Goal: Task Accomplishment & Management: Manage account settings

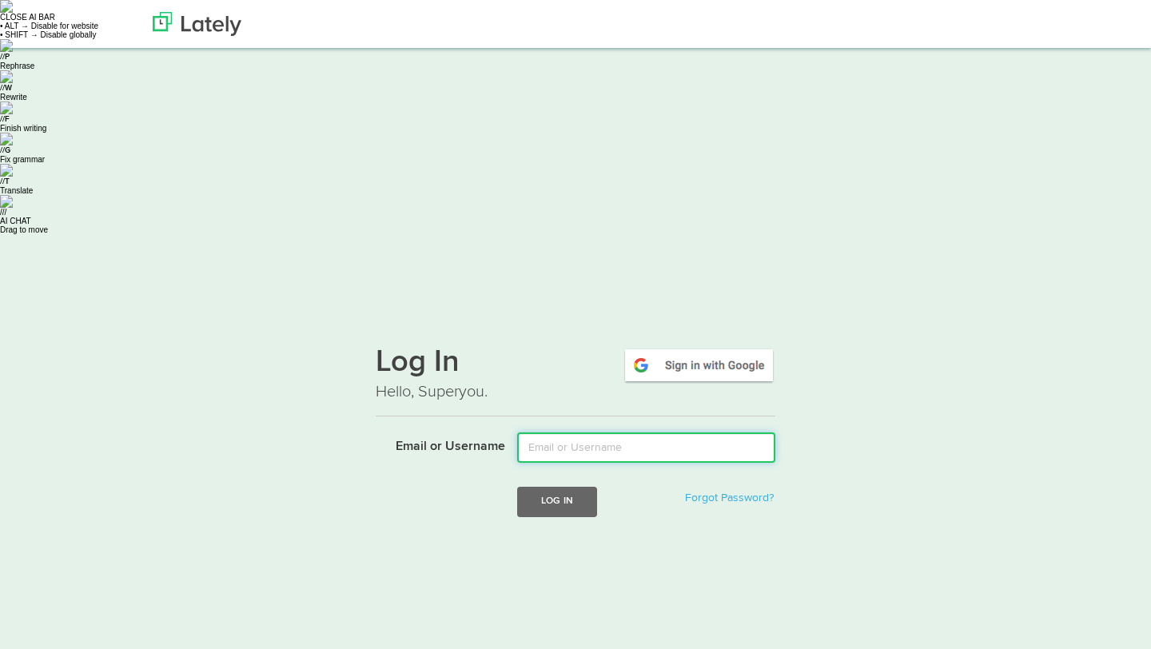
click at [589, 432] on input "Email or Username" at bounding box center [646, 447] width 258 height 30
type input "romeroy@fifth-dimension.io"
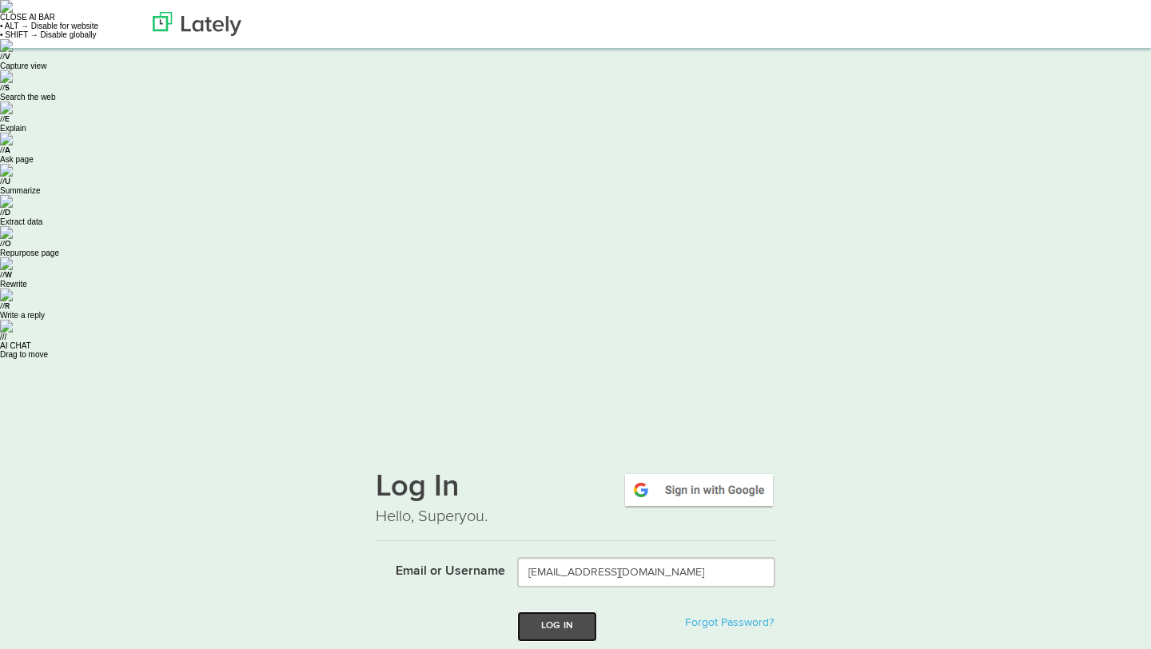
click at [579, 611] on button "Log In" at bounding box center [557, 626] width 80 height 30
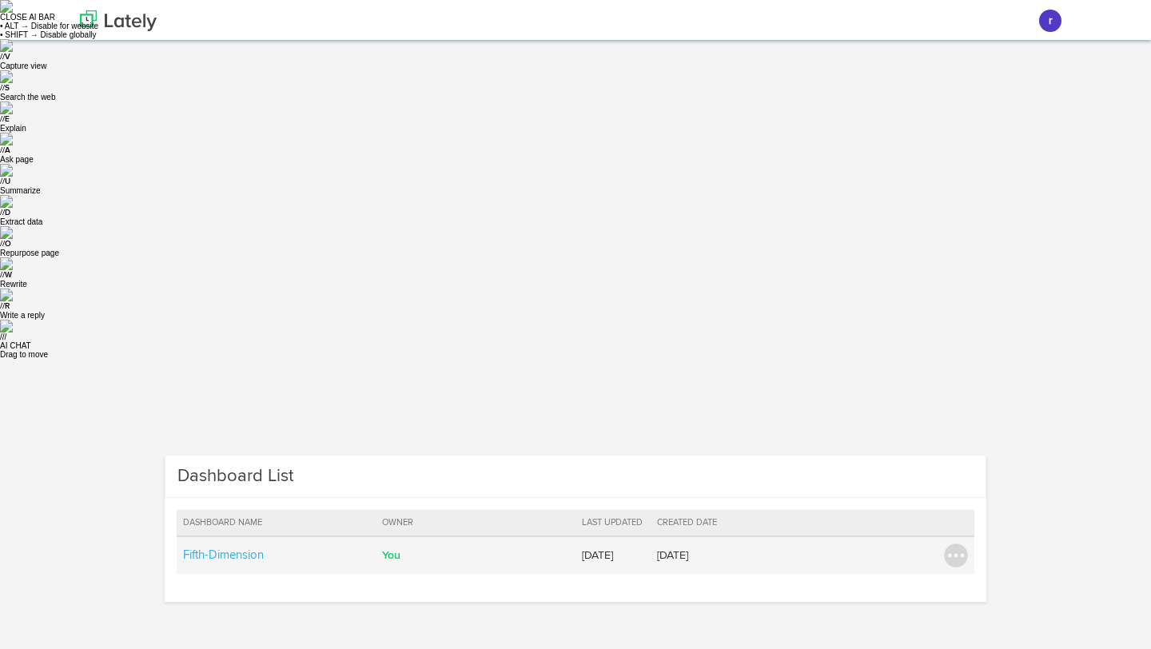
click at [324, 536] on td "Fifth-Dimension" at bounding box center [277, 555] width 200 height 38
click at [251, 549] on link "Fifth-Dimension" at bounding box center [223, 555] width 81 height 12
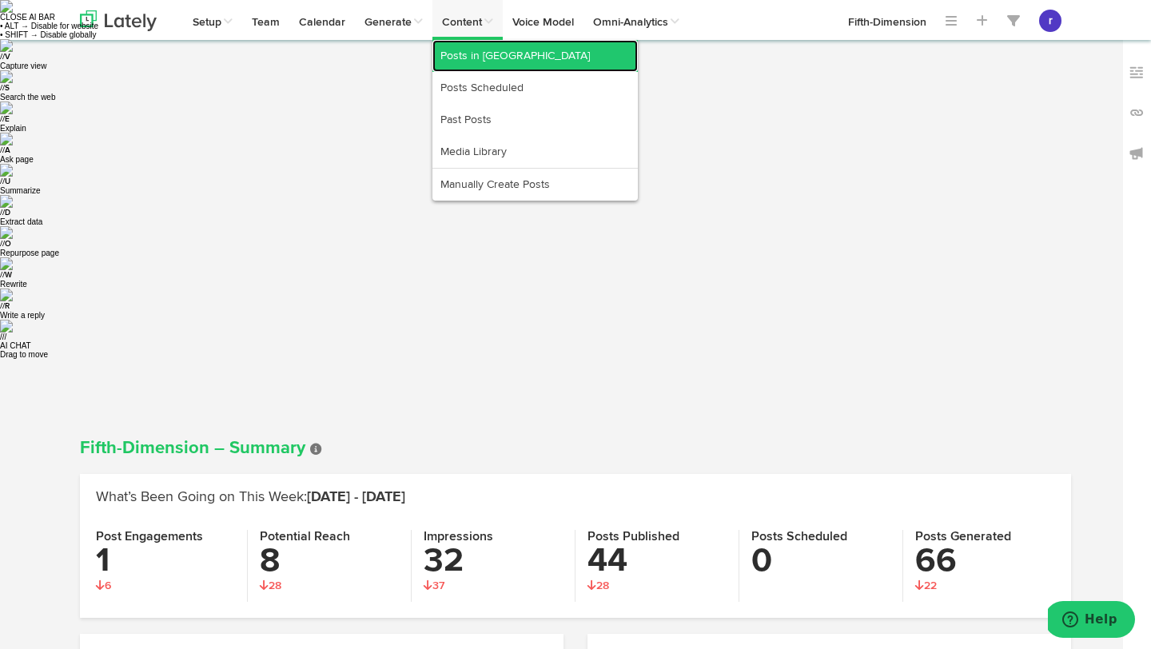
click at [491, 70] on link "Posts in [GEOGRAPHIC_DATA]" at bounding box center [534, 56] width 205 height 32
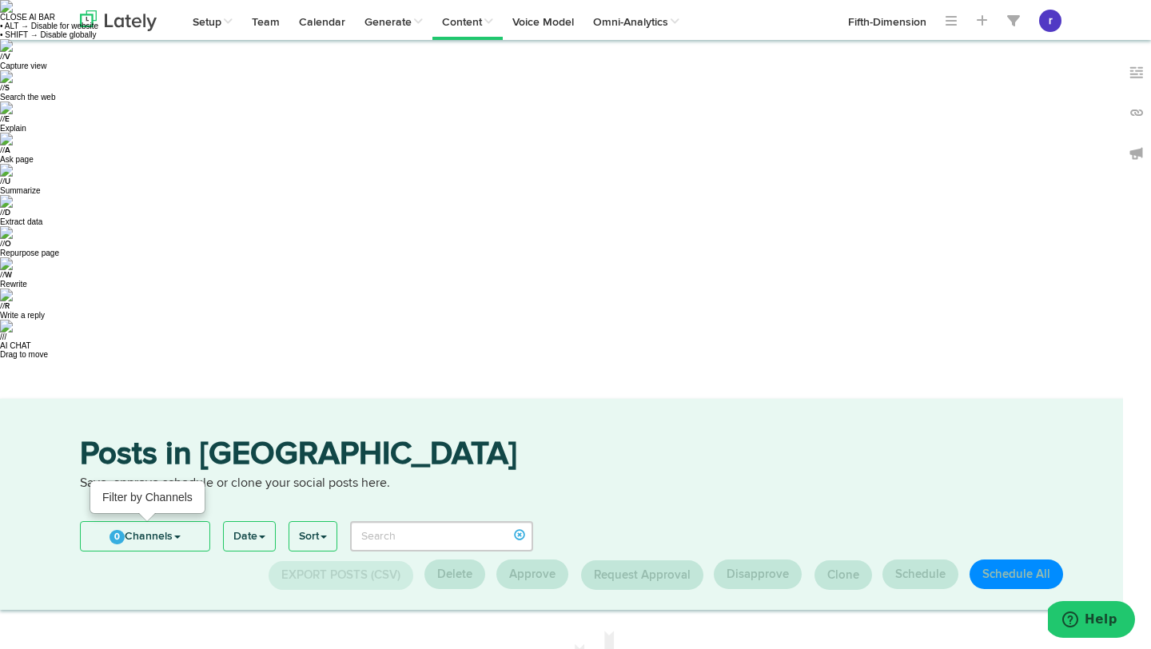
click at [202, 522] on link "0 Channels" at bounding box center [145, 536] width 129 height 29
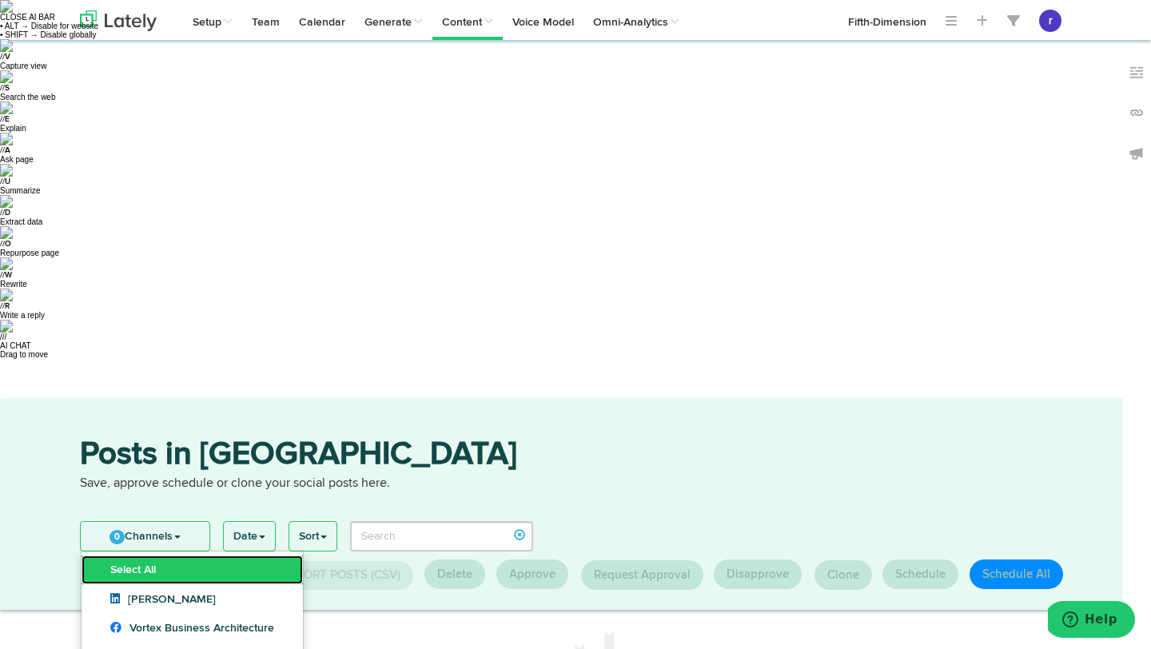
click at [181, 555] on link "Select All" at bounding box center [192, 569] width 221 height 29
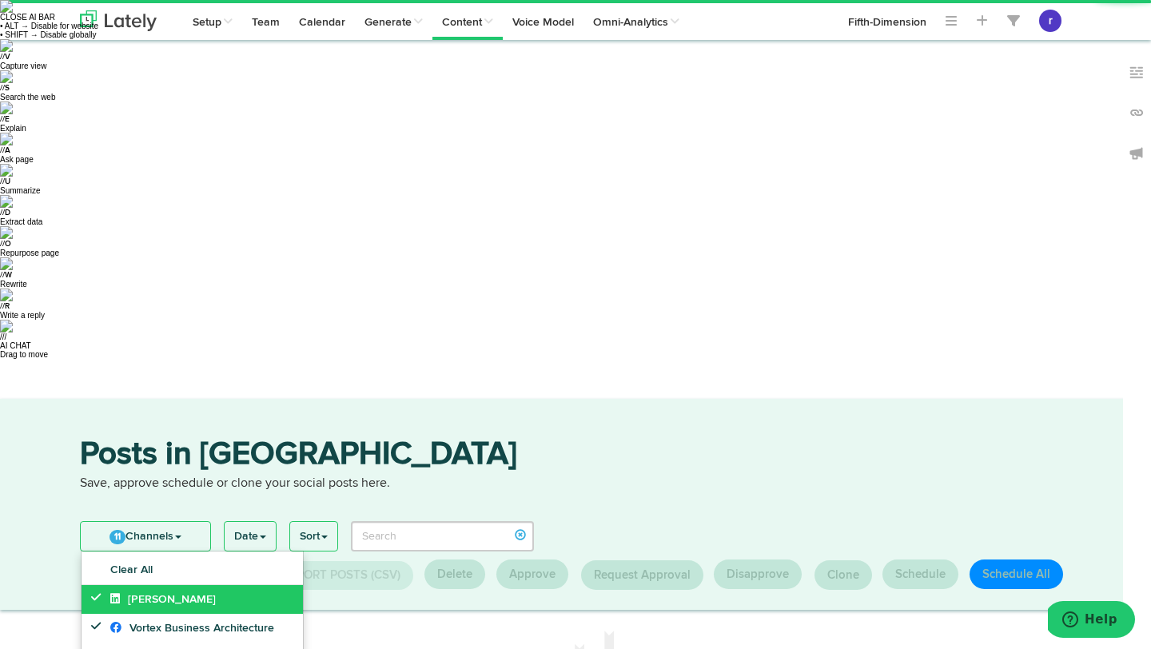
click at [156, 594] on span "[PERSON_NAME]" at bounding box center [162, 599] width 105 height 11
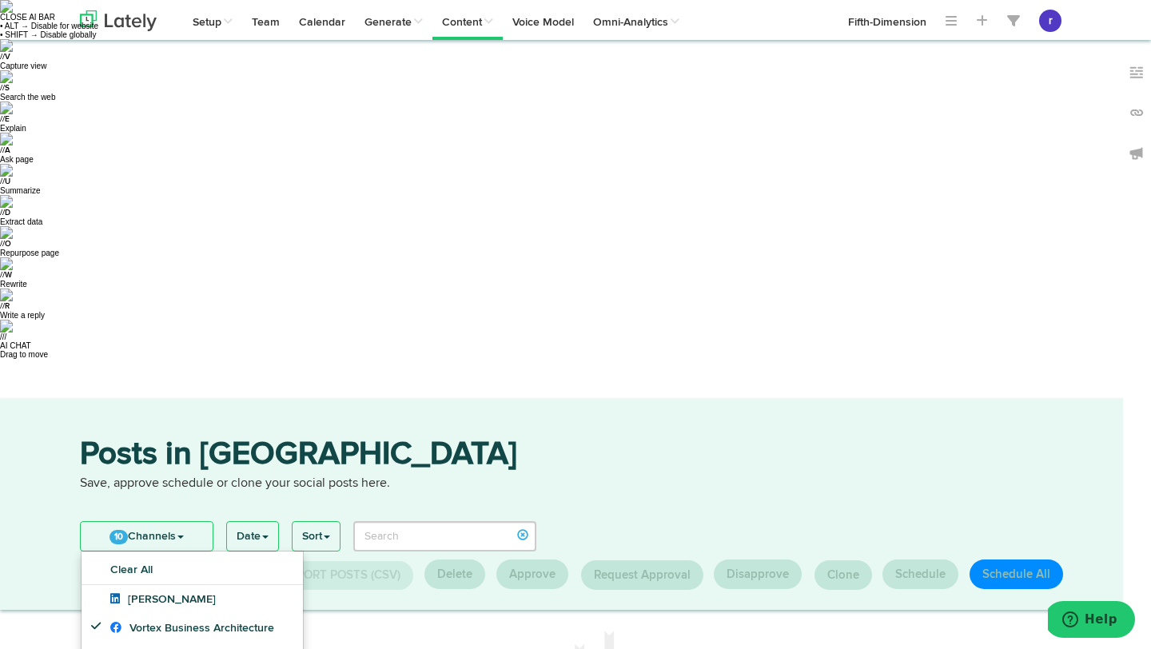
click at [352, 439] on div "Posts in [GEOGRAPHIC_DATA] Save, approve schedule or clone your social posts he…" at bounding box center [575, 476] width 1015 height 74
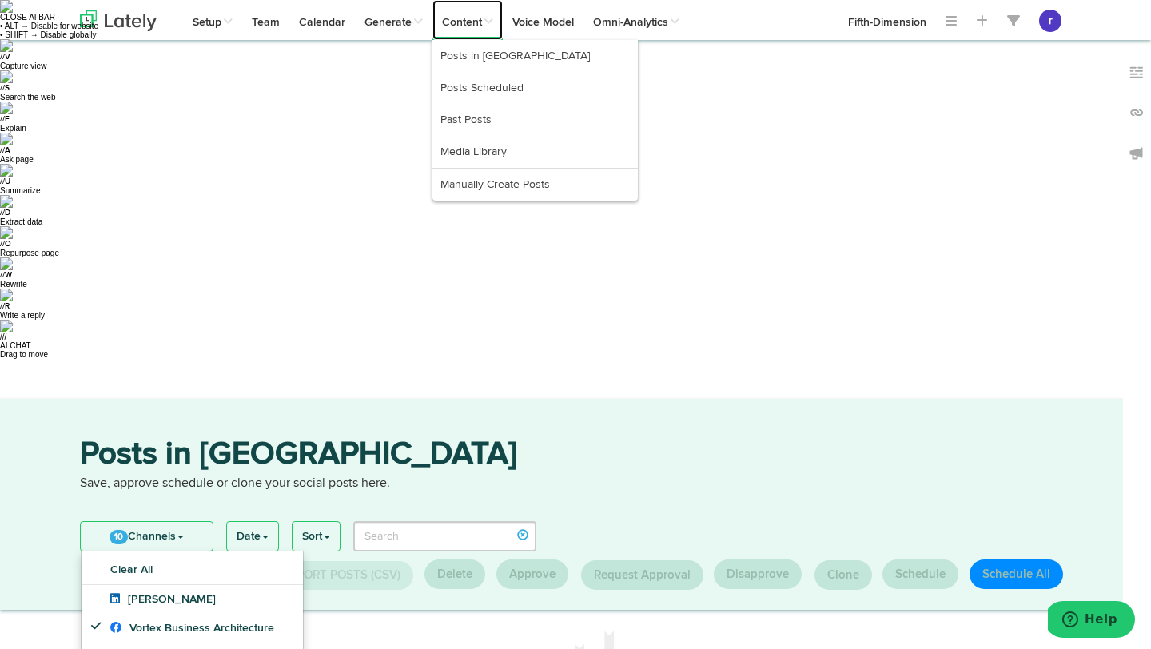
click at [476, 25] on link "Content" at bounding box center [467, 20] width 70 height 40
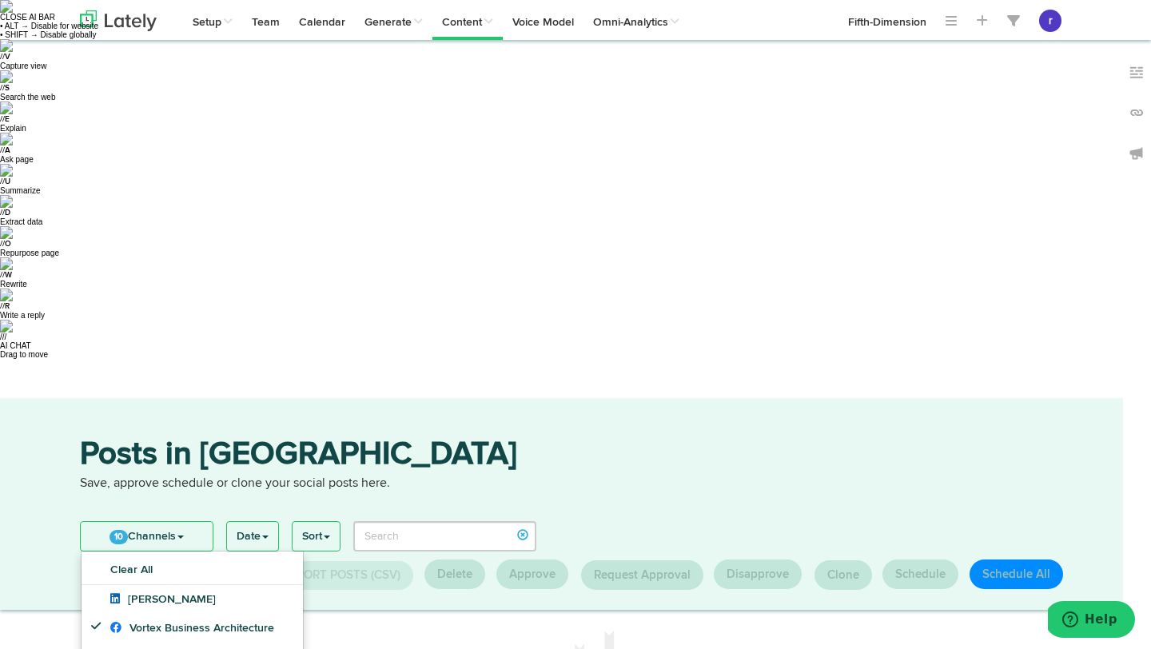
click at [362, 439] on h3 "Posts in [GEOGRAPHIC_DATA]" at bounding box center [575, 457] width 991 height 36
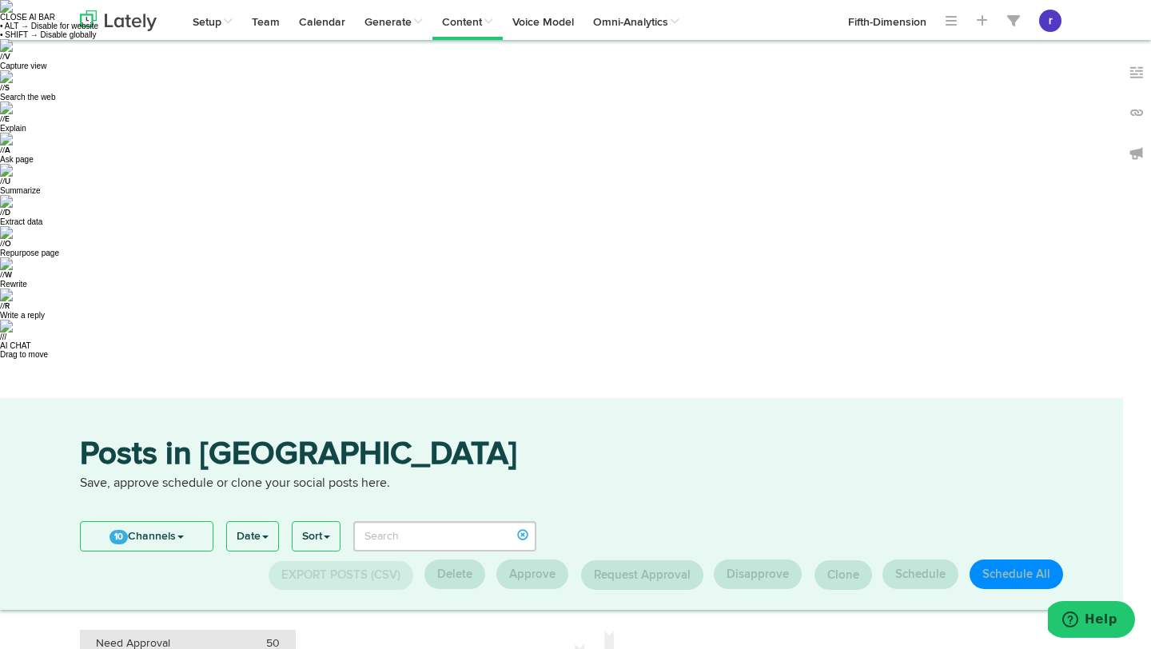
click at [233, 635] on div "Need Approval 50" at bounding box center [188, 643] width 184 height 16
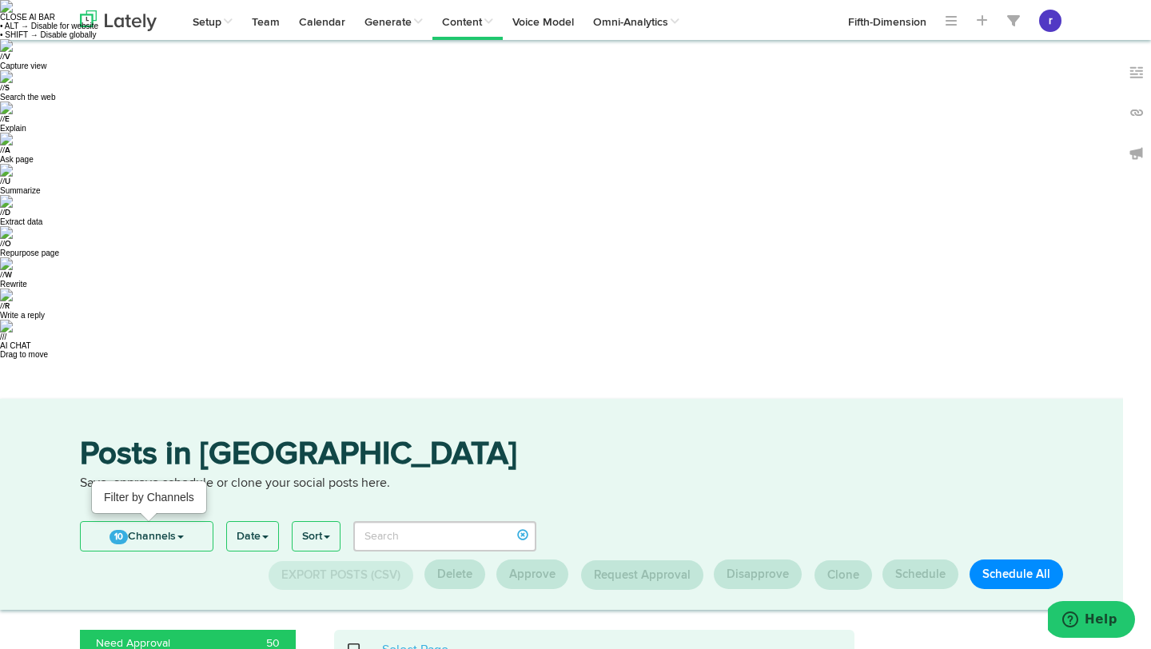
click at [206, 522] on link "10 Channels" at bounding box center [147, 536] width 132 height 29
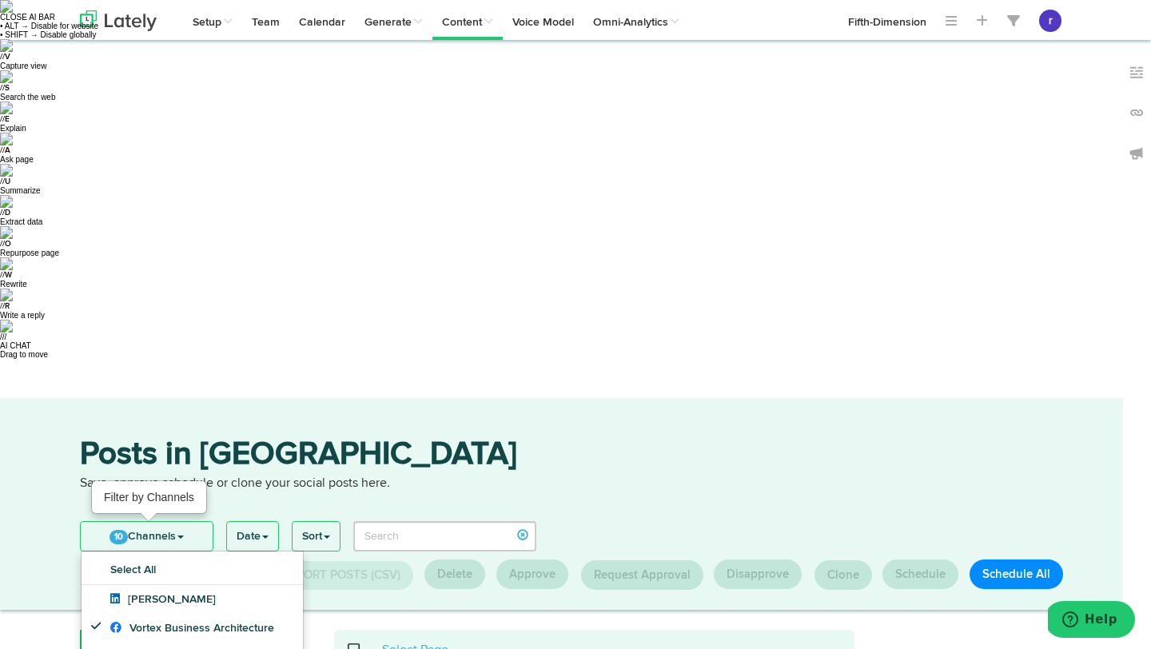
click at [205, 522] on link "10 Channels" at bounding box center [147, 536] width 132 height 29
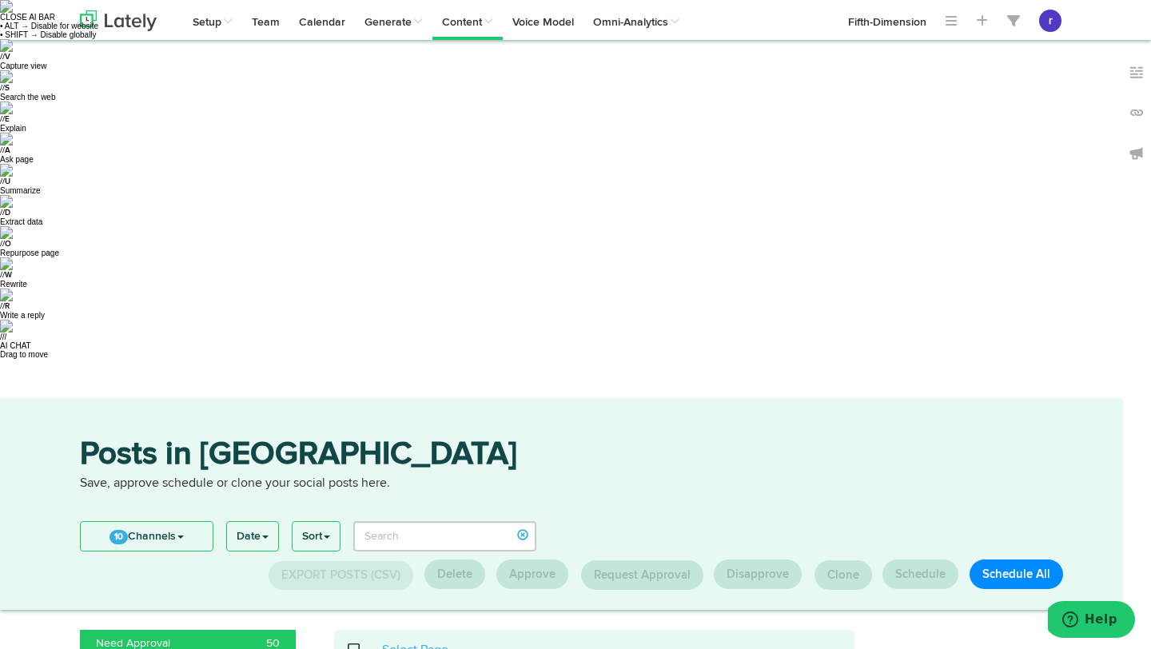
click at [353, 648] on span at bounding box center [362, 650] width 33 height 1
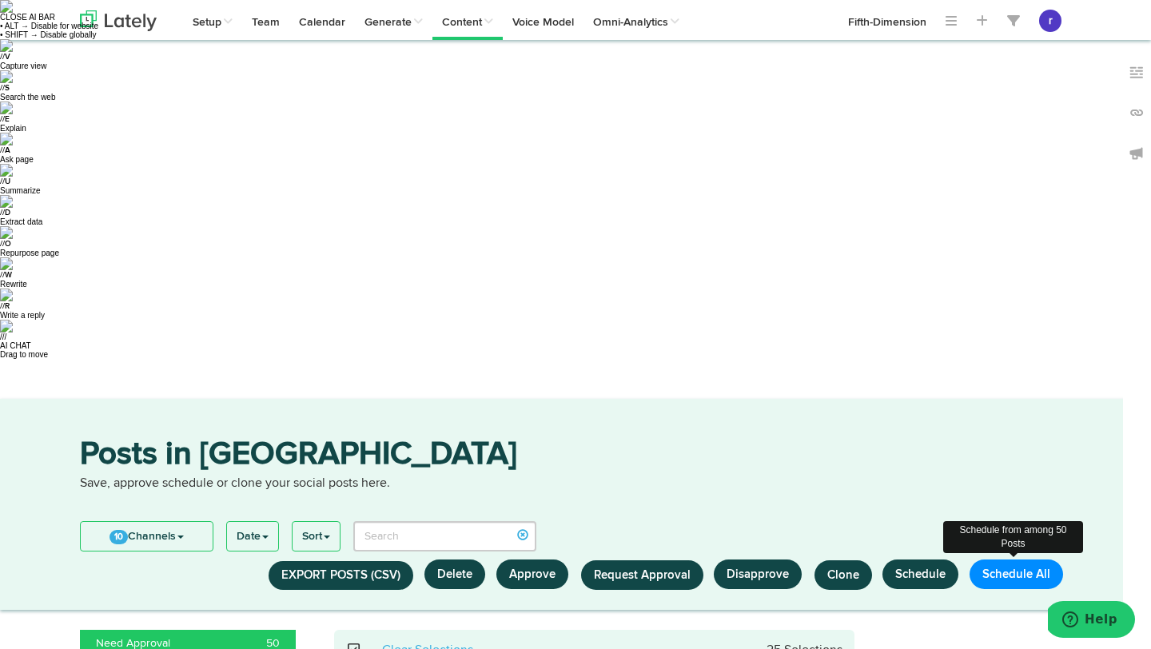
click at [1010, 559] on button "Schedule All" at bounding box center [1016, 574] width 94 height 30
select select "11"
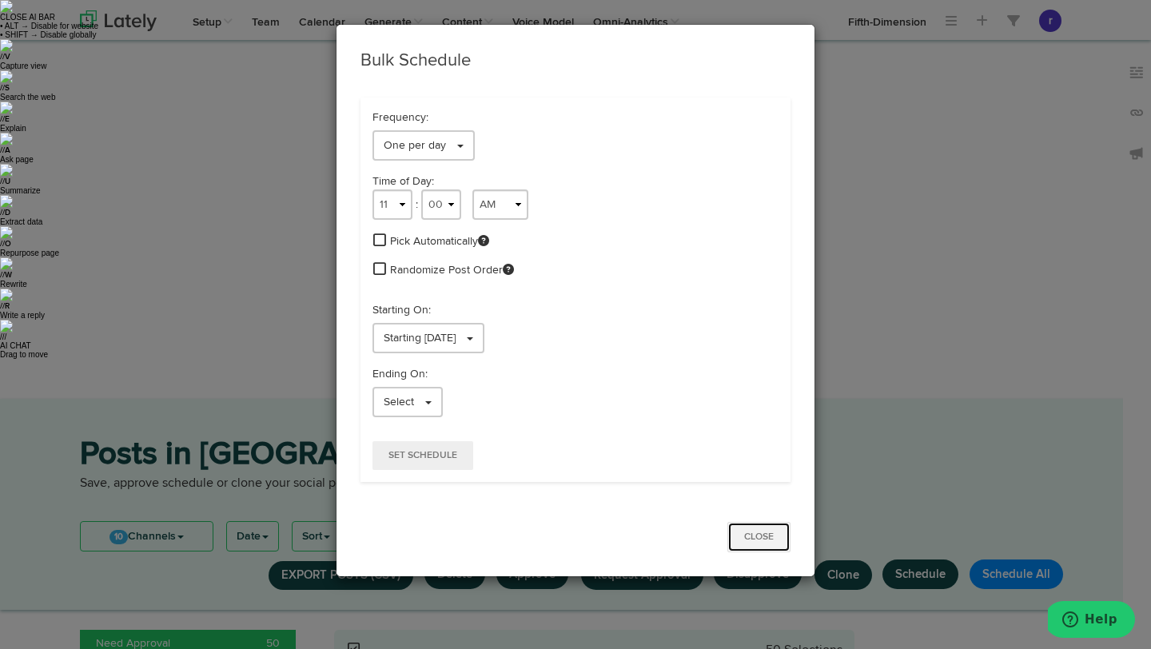
click at [758, 539] on button "Close" at bounding box center [758, 537] width 63 height 30
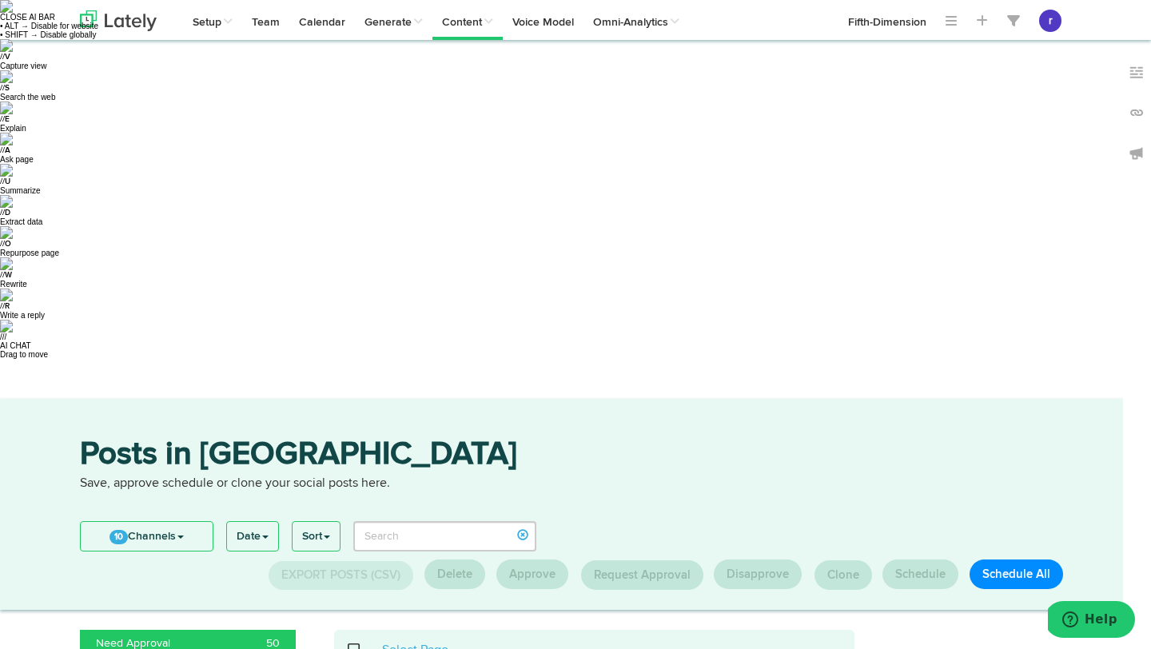
click at [350, 648] on span at bounding box center [362, 650] width 33 height 1
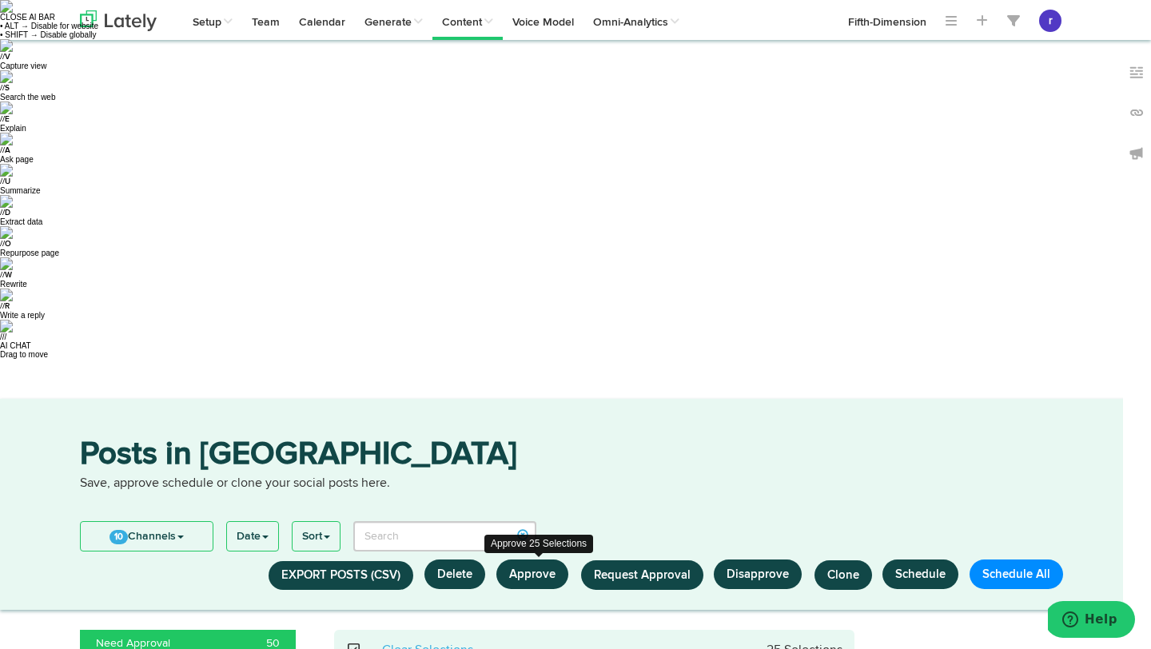
click at [543, 559] on button "Approve" at bounding box center [532, 574] width 72 height 30
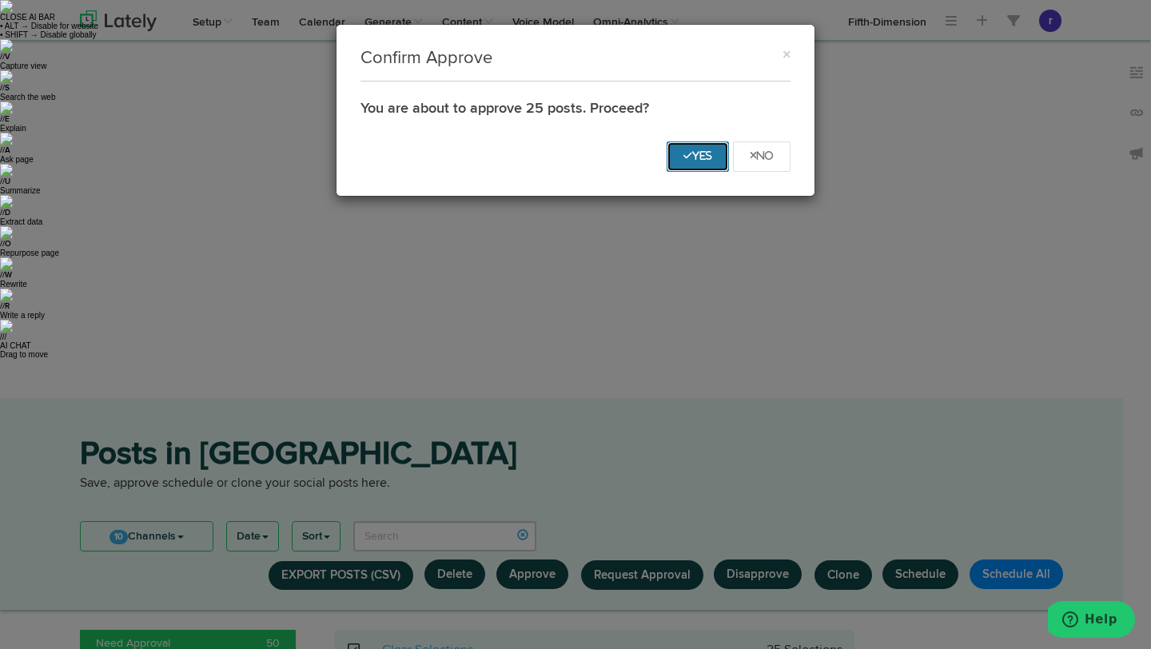
click at [710, 153] on icon "Yes" at bounding box center [697, 156] width 29 height 10
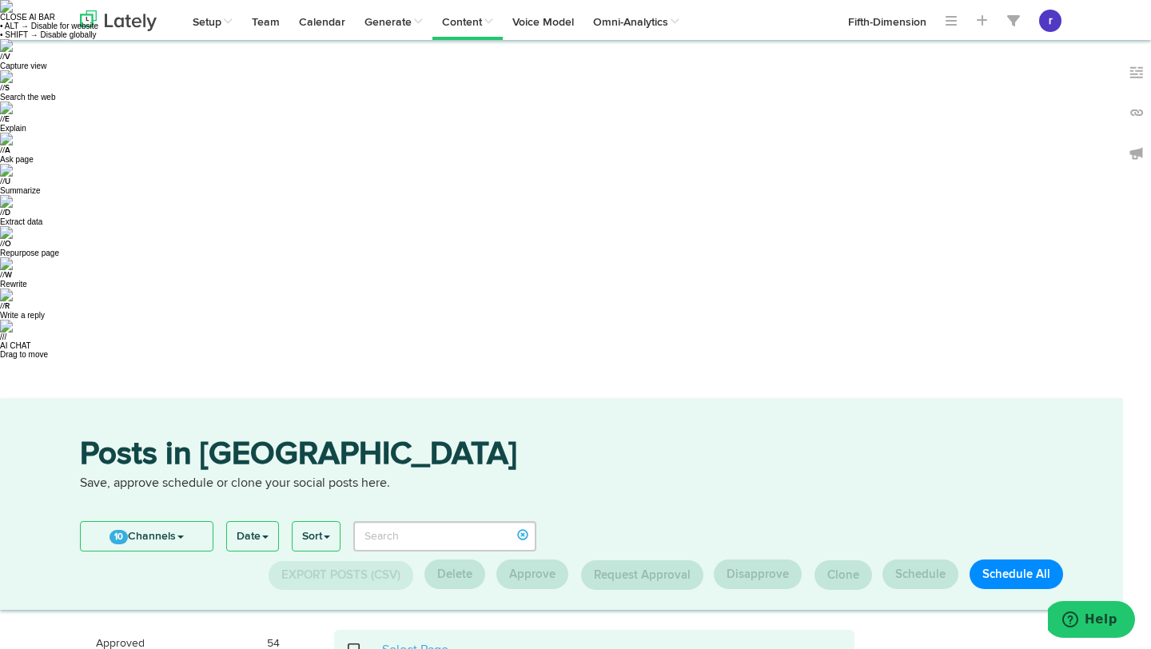
click at [348, 648] on span at bounding box center [362, 650] width 33 height 1
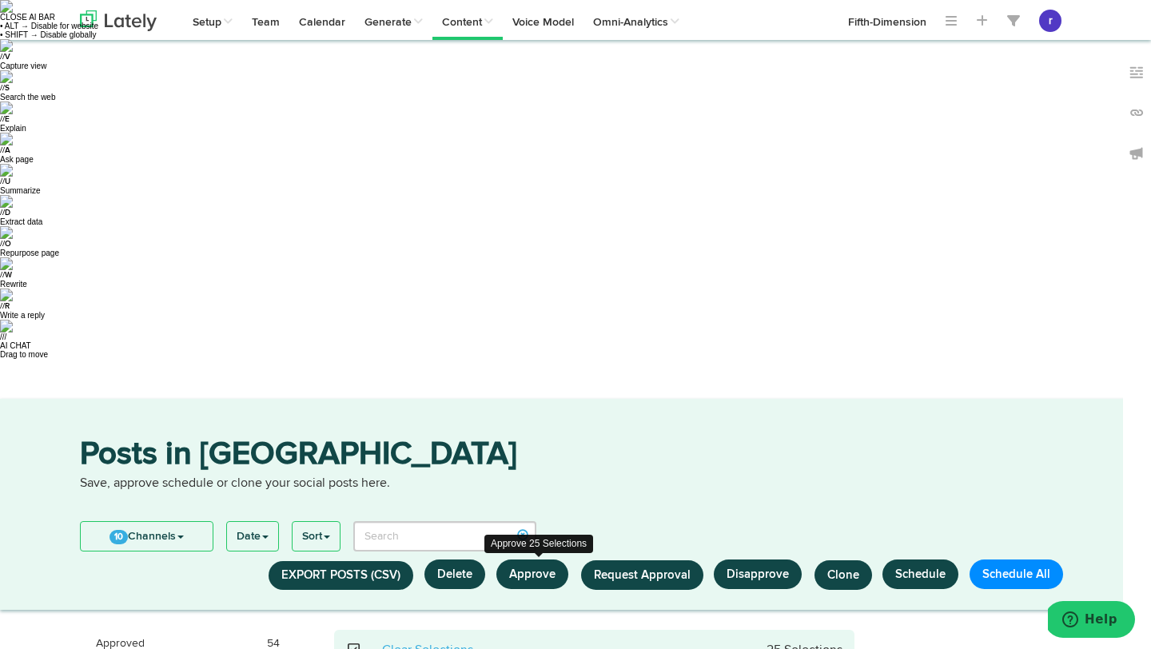
click at [527, 559] on button "Approve" at bounding box center [532, 574] width 72 height 30
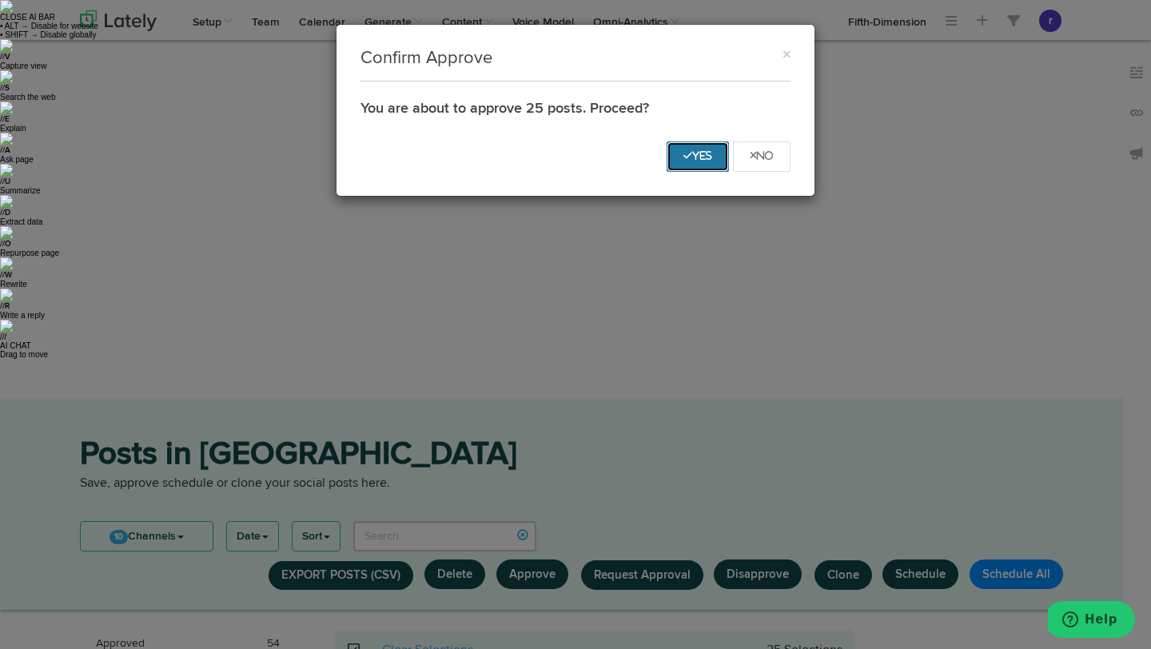
click at [693, 163] on button "Yes" at bounding box center [698, 156] width 62 height 30
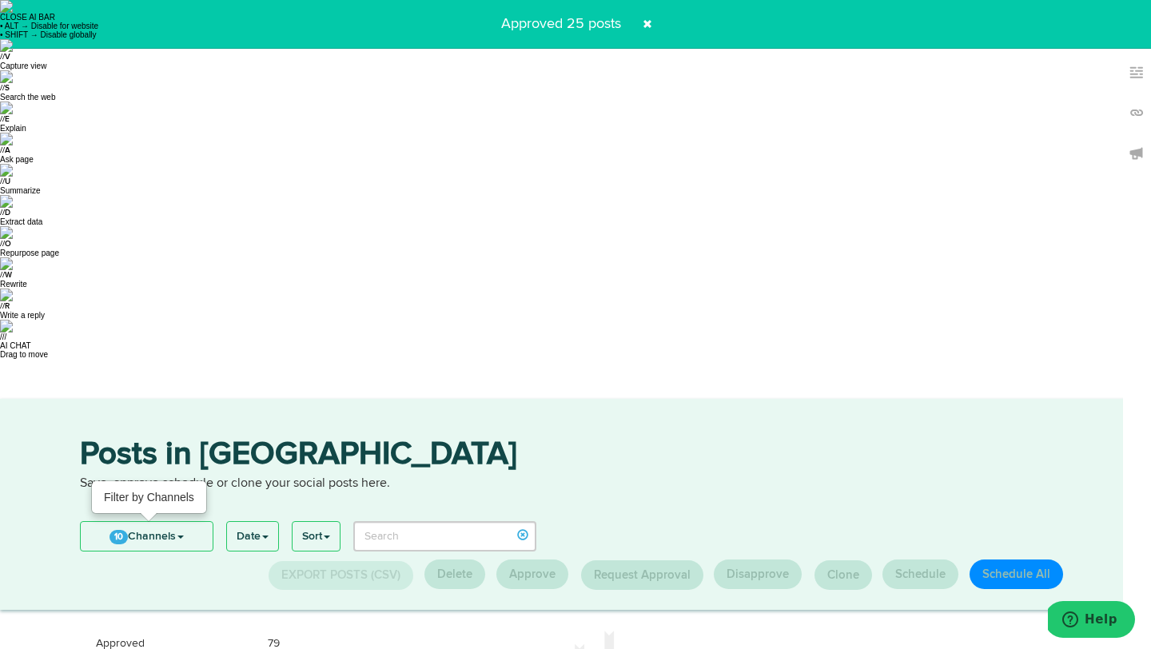
click at [196, 522] on link "10 Channels" at bounding box center [147, 536] width 132 height 29
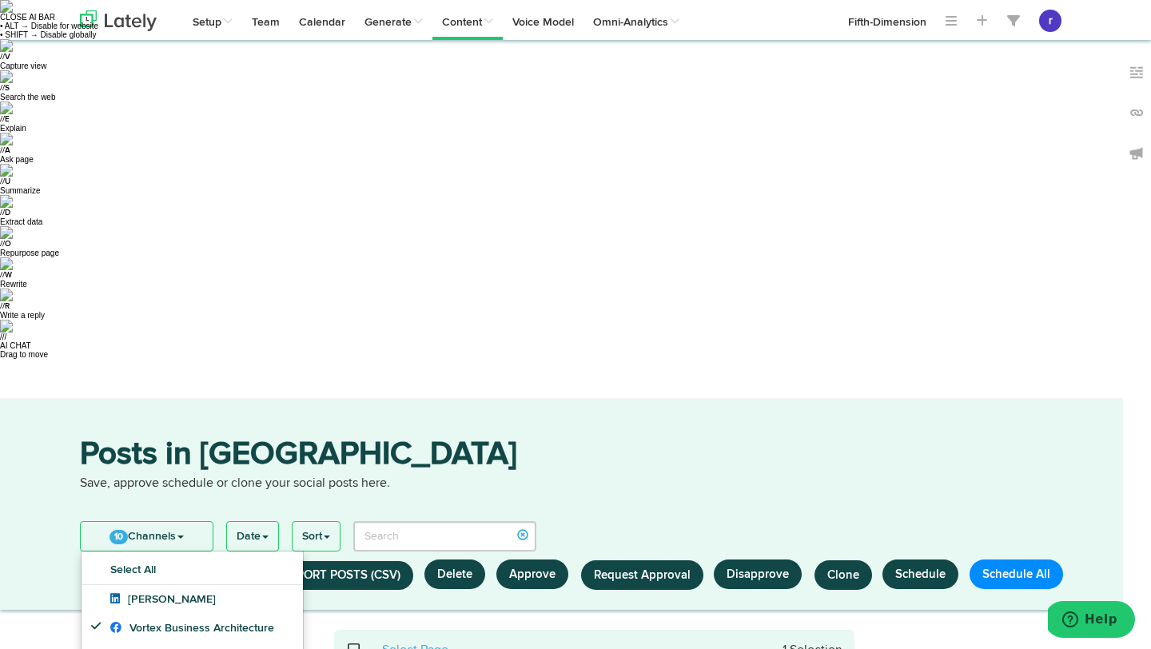
click at [356, 648] on span at bounding box center [362, 650] width 33 height 1
click at [522, 559] on button "Approve" at bounding box center [532, 574] width 72 height 30
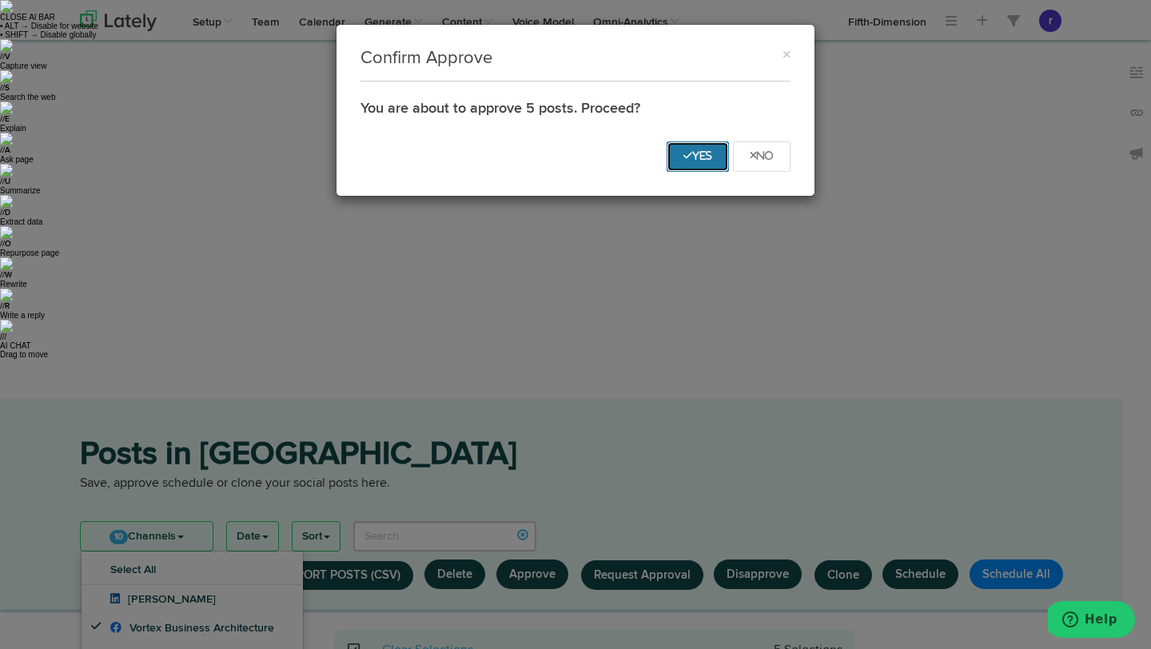
click at [694, 155] on icon "Yes" at bounding box center [697, 156] width 29 height 10
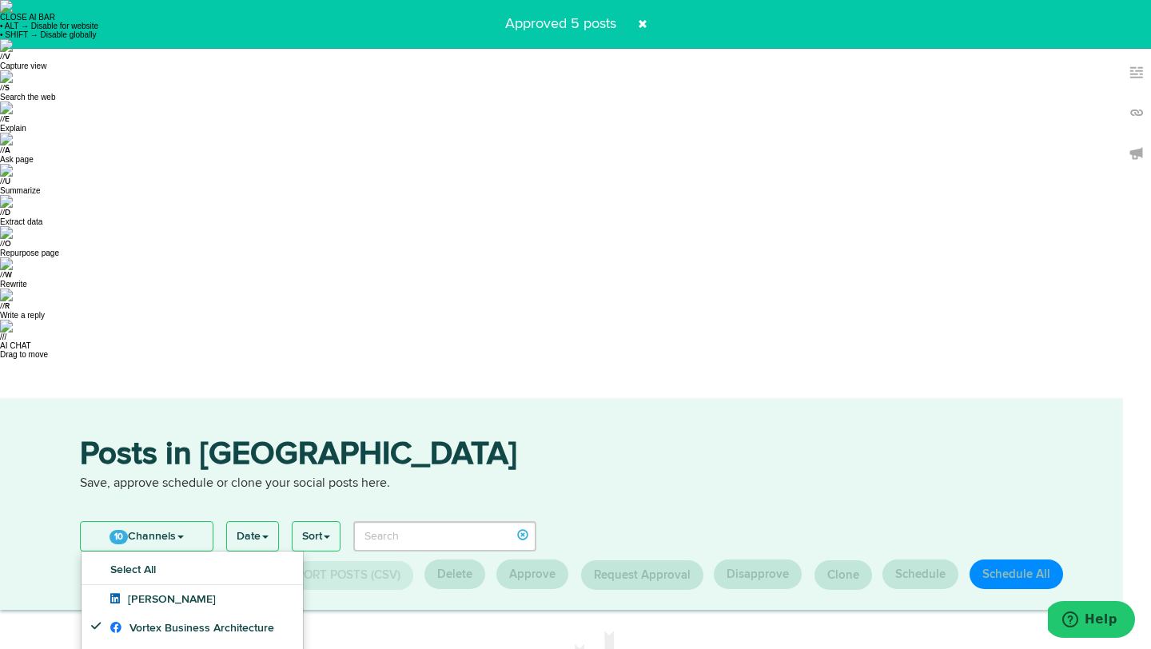
click at [644, 475] on p "Save, approve schedule or clone your social posts here." at bounding box center [575, 484] width 991 height 18
click at [169, 522] on link "10 Channels" at bounding box center [147, 536] width 132 height 29
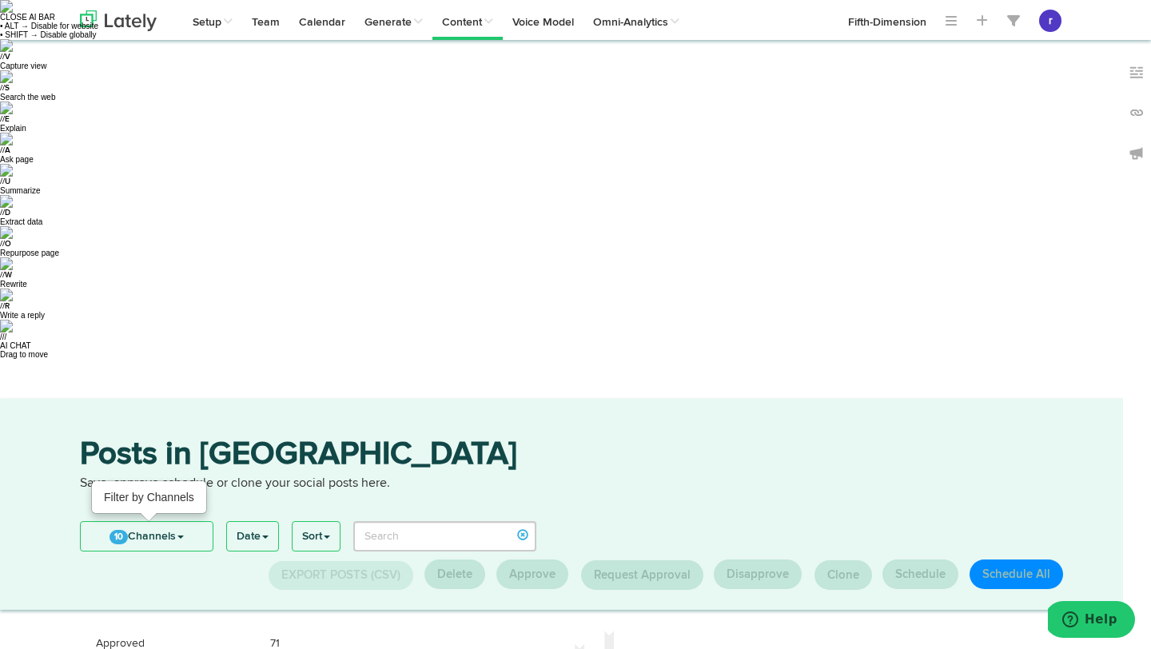
click at [158, 522] on link "10 Channels" at bounding box center [147, 536] width 132 height 29
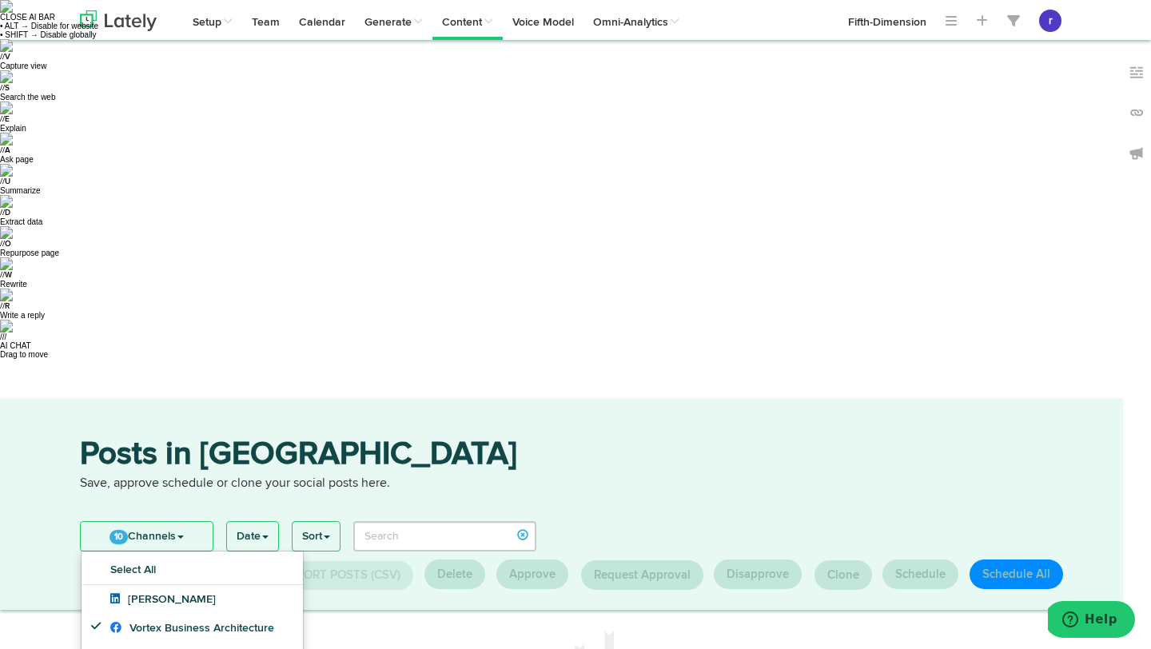
click at [377, 439] on h3 "Posts in [GEOGRAPHIC_DATA]" at bounding box center [575, 457] width 991 height 36
click at [177, 522] on link "10 Channels" at bounding box center [147, 536] width 132 height 29
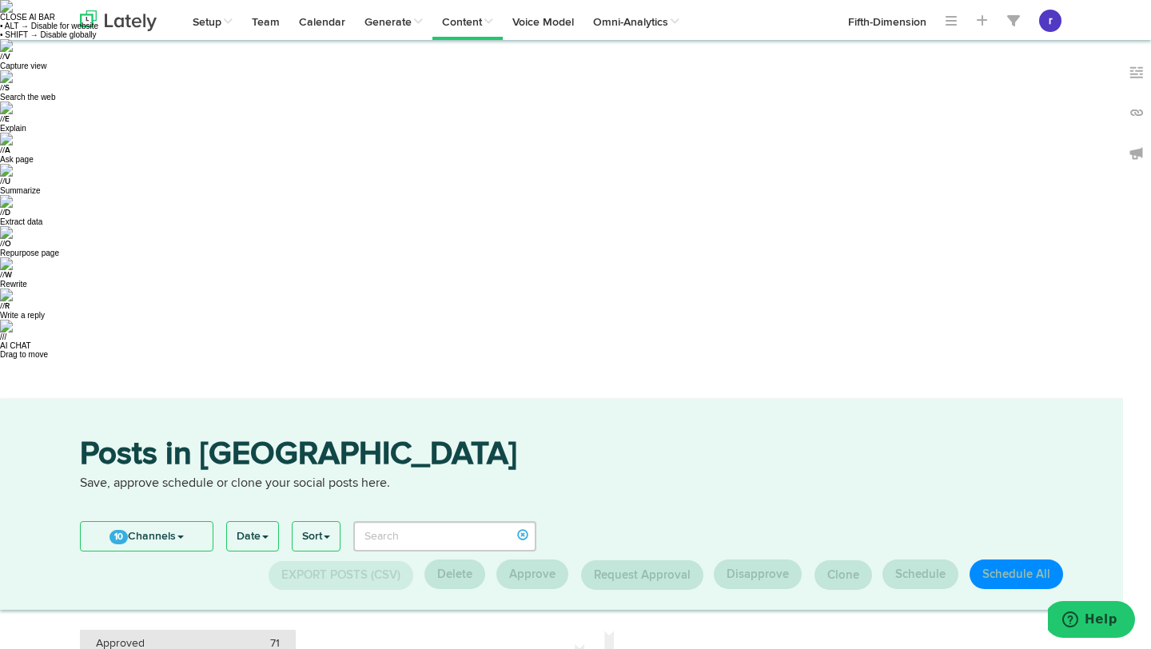
click at [233, 635] on div "Approved 71" at bounding box center [188, 643] width 184 height 16
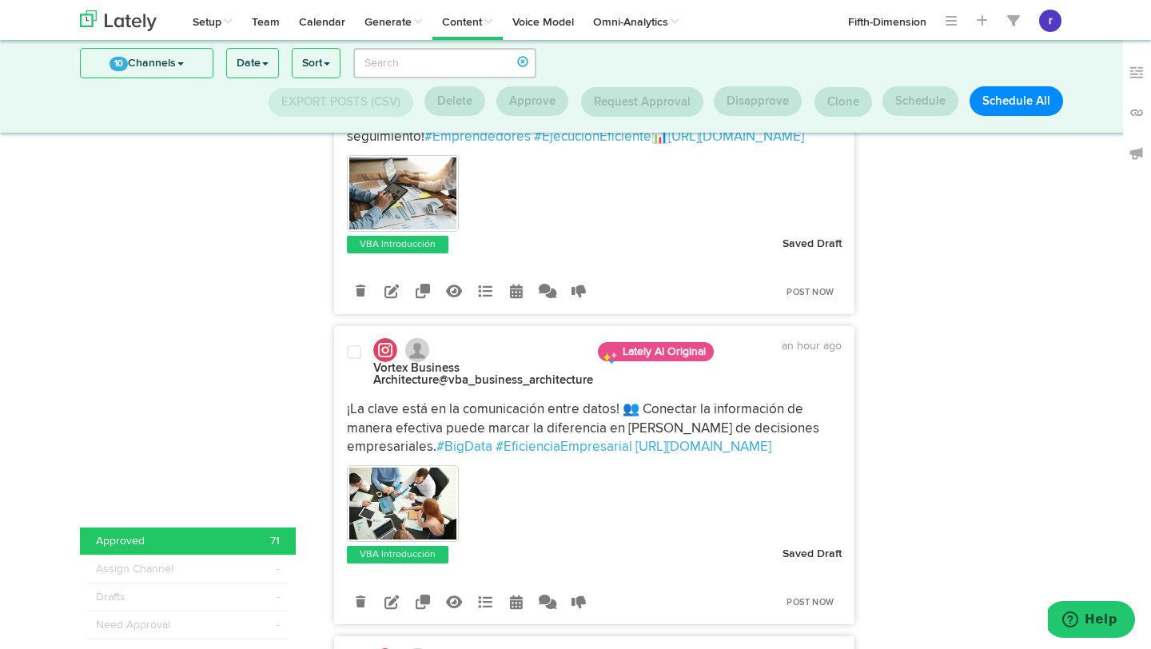
scroll to position [2879, 0]
